Goal: Task Accomplishment & Management: Use online tool/utility

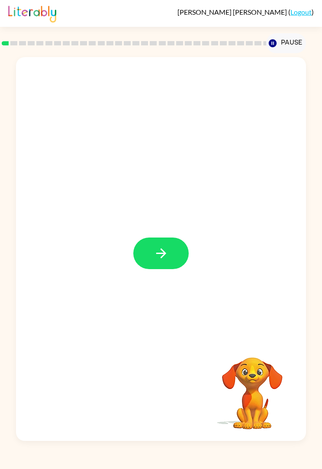
click at [163, 250] on icon "button" at bounding box center [161, 253] width 15 height 15
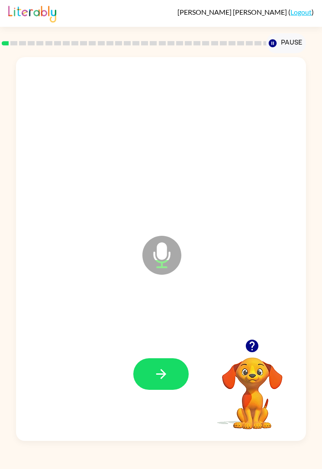
click at [161, 375] on icon "button" at bounding box center [161, 374] width 10 height 10
click at [157, 373] on icon "button" at bounding box center [161, 374] width 15 height 15
click at [166, 378] on icon "button" at bounding box center [161, 374] width 15 height 15
click at [167, 373] on icon "button" at bounding box center [161, 374] width 15 height 15
click at [165, 376] on icon "button" at bounding box center [161, 374] width 15 height 15
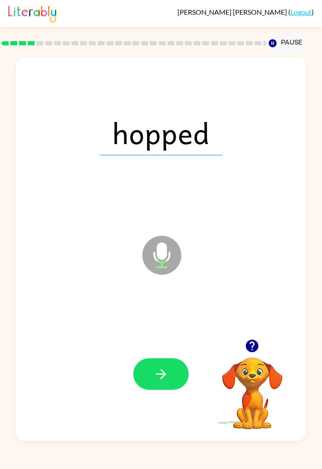
click at [157, 375] on icon "button" at bounding box center [161, 374] width 10 height 10
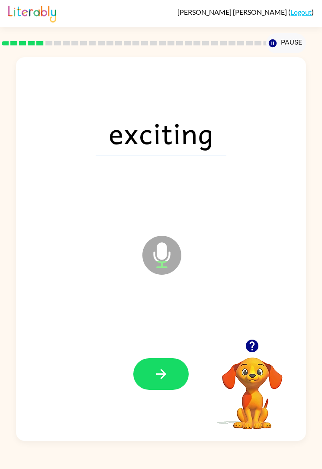
click at [156, 372] on icon "button" at bounding box center [161, 374] width 15 height 15
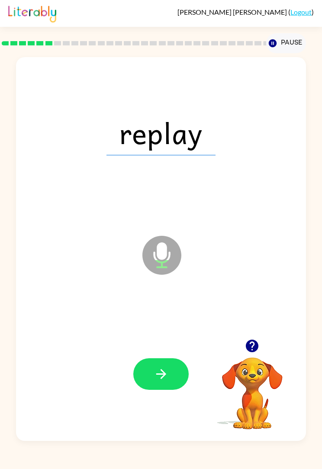
click at [164, 376] on icon "button" at bounding box center [161, 374] width 10 height 10
click at [160, 369] on icon "button" at bounding box center [161, 374] width 15 height 15
click at [163, 374] on icon "button" at bounding box center [161, 374] width 10 height 10
click at [158, 368] on icon "button" at bounding box center [161, 374] width 15 height 15
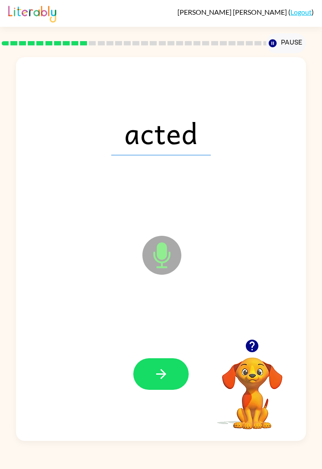
click at [163, 372] on icon "button" at bounding box center [161, 374] width 10 height 10
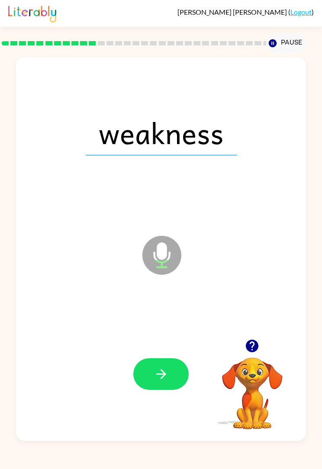
click at [151, 369] on button "button" at bounding box center [160, 374] width 55 height 32
click at [151, 369] on div at bounding box center [160, 374] width 55 height 32
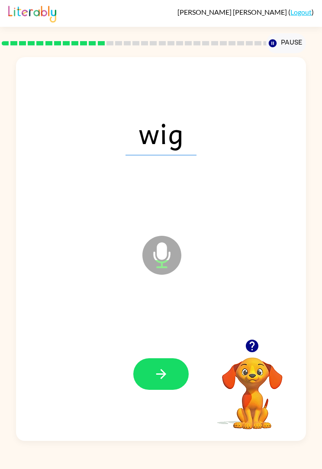
click at [159, 376] on icon "button" at bounding box center [161, 374] width 15 height 15
click at [155, 372] on icon "button" at bounding box center [161, 374] width 15 height 15
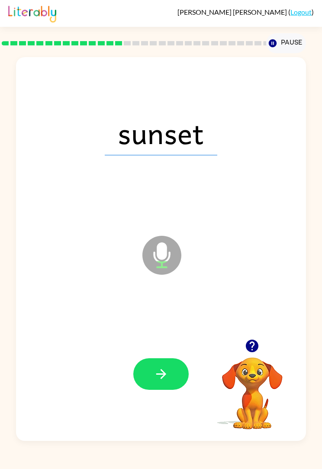
click at [158, 370] on icon "button" at bounding box center [161, 374] width 15 height 15
click at [154, 371] on icon "button" at bounding box center [161, 374] width 15 height 15
click at [157, 379] on icon "button" at bounding box center [161, 374] width 15 height 15
click at [158, 372] on icon "button" at bounding box center [161, 374] width 15 height 15
click at [167, 378] on icon "button" at bounding box center [161, 374] width 15 height 15
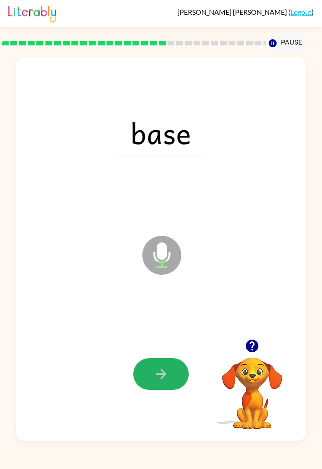
click at [166, 373] on icon "button" at bounding box center [161, 374] width 15 height 15
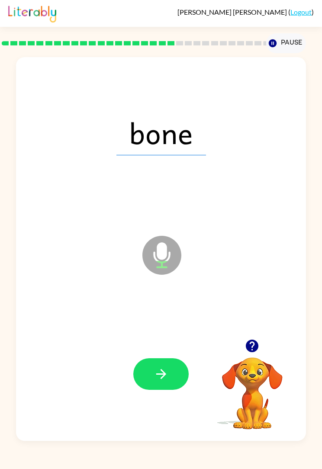
click at [159, 373] on icon "button" at bounding box center [161, 374] width 15 height 15
click at [158, 375] on icon "button" at bounding box center [161, 374] width 10 height 10
click at [160, 371] on icon "button" at bounding box center [161, 374] width 15 height 15
click at [154, 372] on icon "button" at bounding box center [161, 374] width 15 height 15
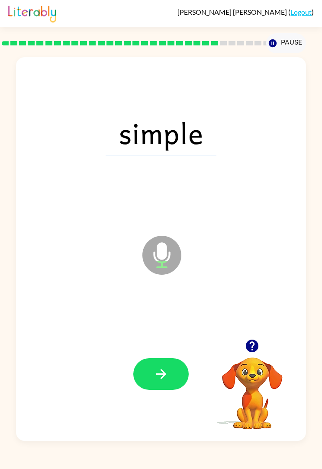
click at [164, 376] on icon "button" at bounding box center [161, 374] width 10 height 10
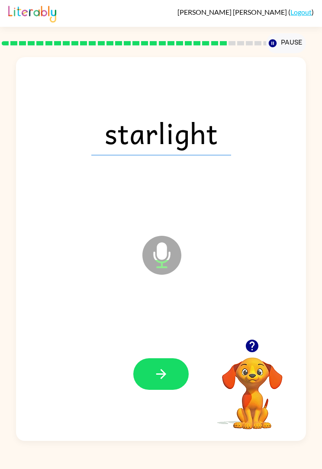
click at [158, 368] on icon "button" at bounding box center [161, 374] width 15 height 15
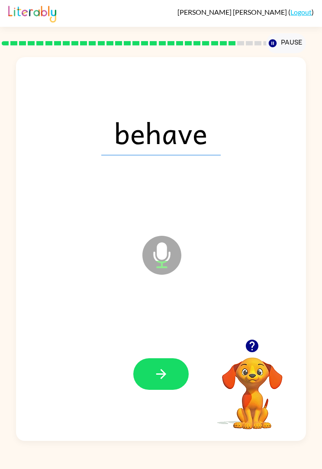
click at [168, 374] on icon "button" at bounding box center [161, 374] width 15 height 15
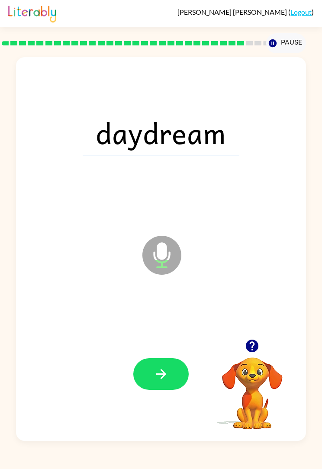
click at [163, 379] on icon "button" at bounding box center [161, 374] width 15 height 15
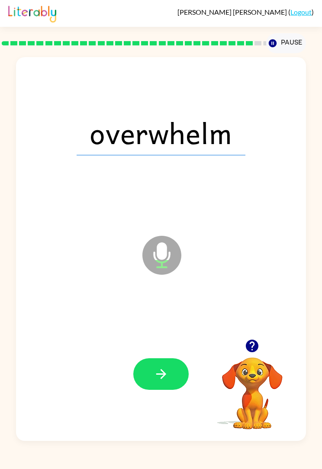
click at [170, 381] on button "button" at bounding box center [160, 374] width 55 height 32
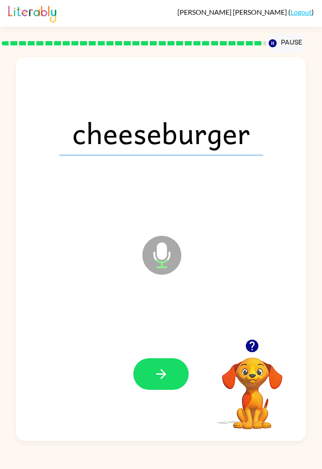
click at [158, 367] on button "button" at bounding box center [160, 374] width 55 height 32
